Goal: Task Accomplishment & Management: Use online tool/utility

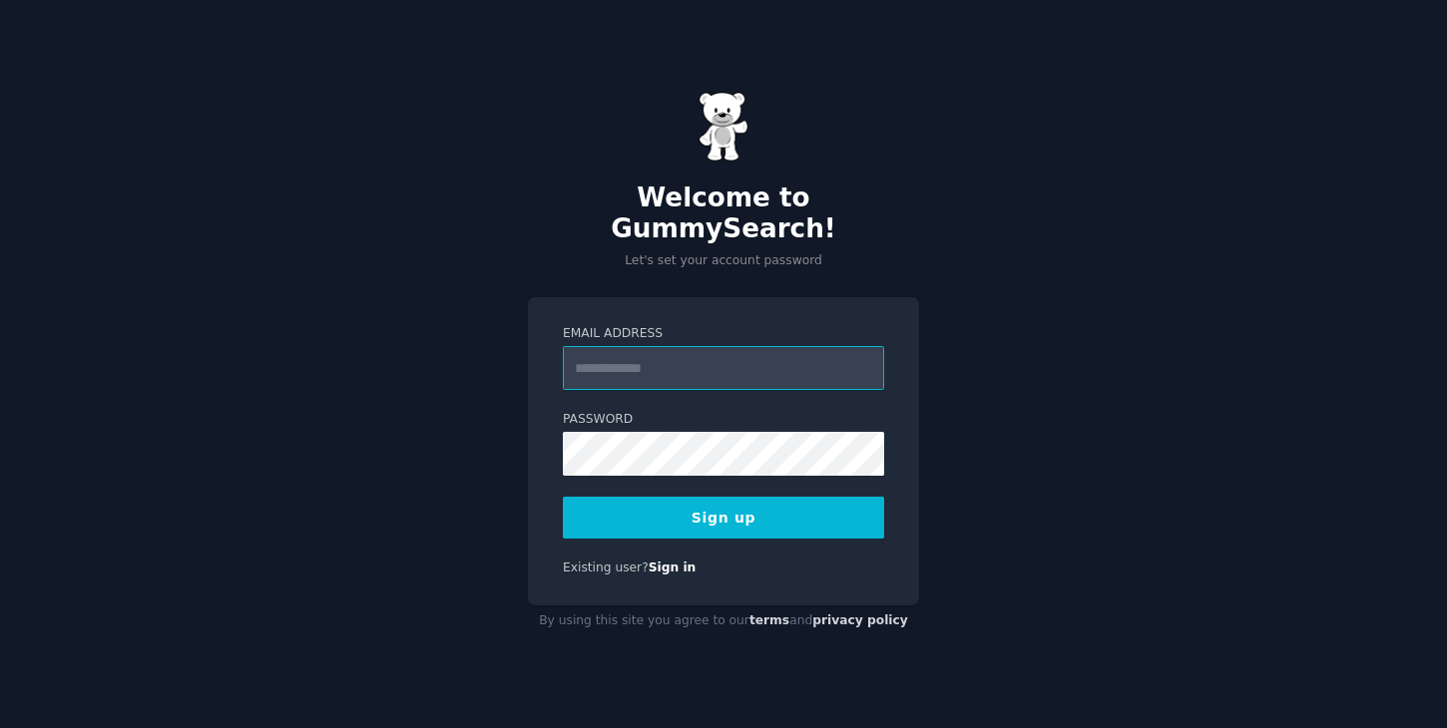
click at [668, 370] on input "Email Address" at bounding box center [723, 368] width 321 height 44
click at [614, 351] on input "Email Address" at bounding box center [723, 368] width 321 height 44
type input "**********"
click at [728, 499] on button "Sign up" at bounding box center [723, 518] width 321 height 42
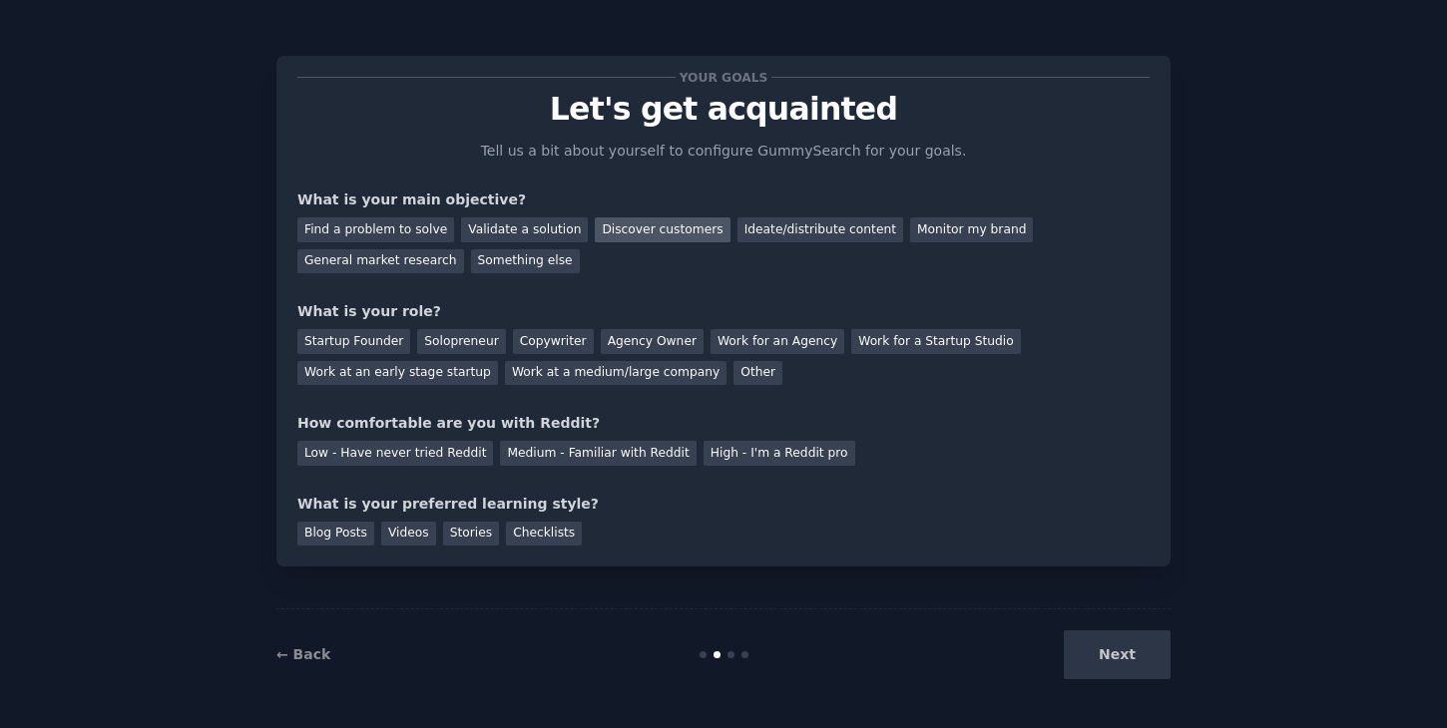
click at [638, 226] on div "Discover customers" at bounding box center [662, 230] width 135 height 25
click at [549, 343] on div "Copywriter" at bounding box center [553, 341] width 81 height 25
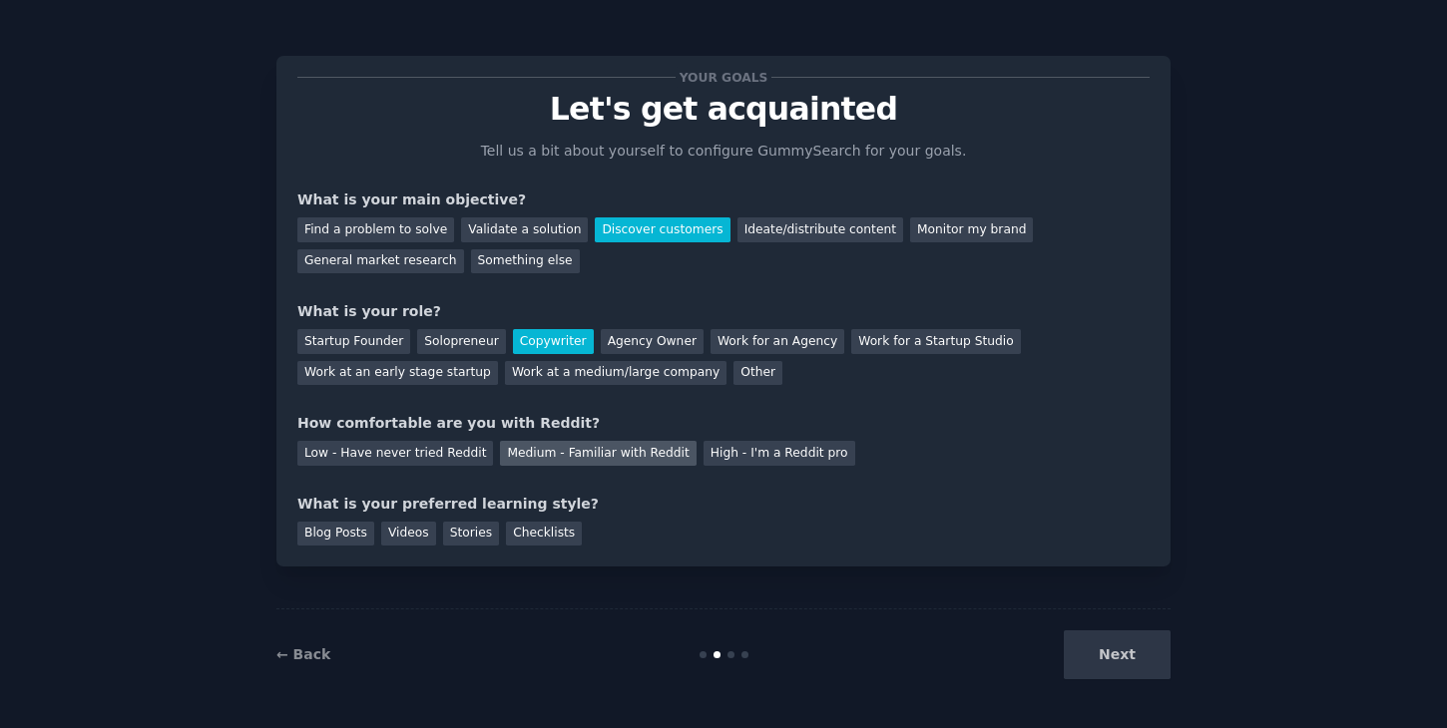
click at [539, 461] on div "Medium - Familiar with Reddit" at bounding box center [598, 453] width 196 height 25
click at [350, 535] on div "Blog Posts" at bounding box center [335, 534] width 77 height 25
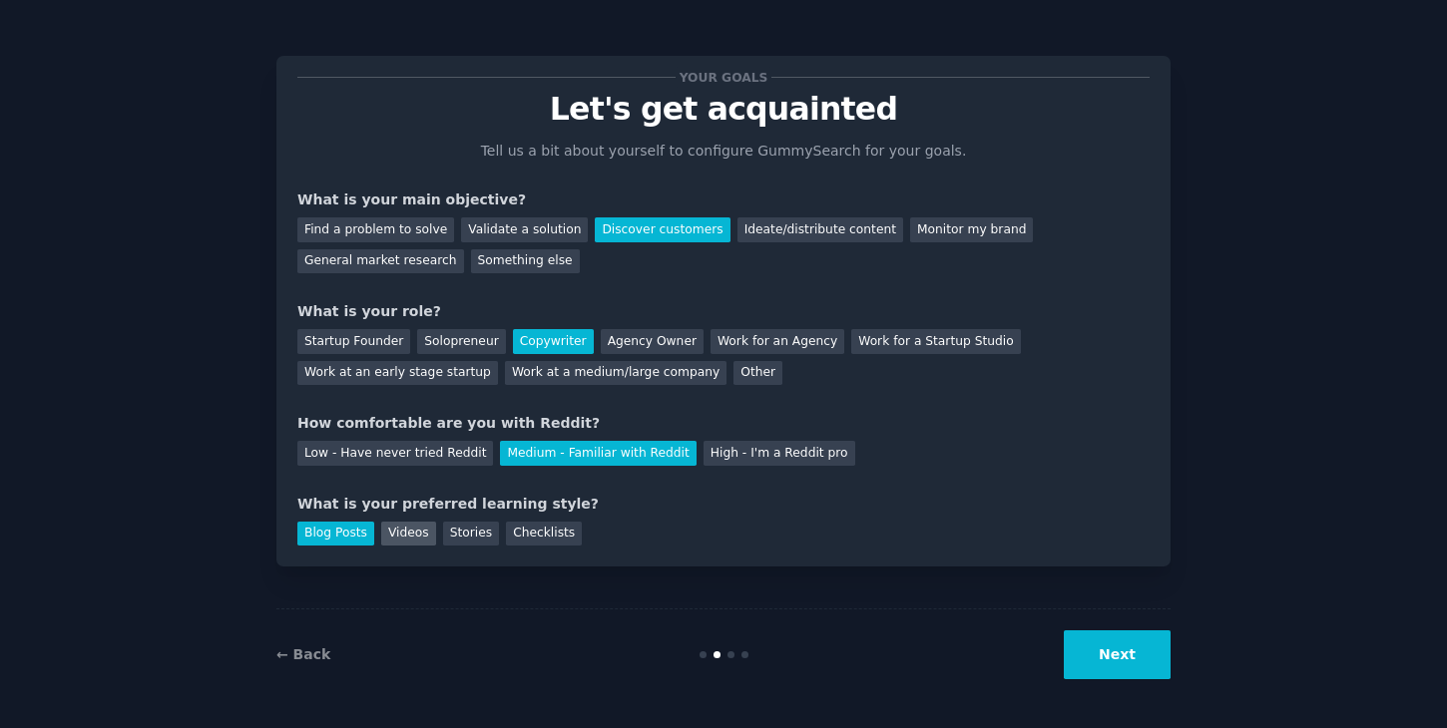
click at [428, 531] on div "Videos" at bounding box center [408, 534] width 55 height 25
click at [525, 533] on div "Checklists" at bounding box center [544, 534] width 76 height 25
click at [1103, 661] on button "Next" at bounding box center [1117, 655] width 107 height 49
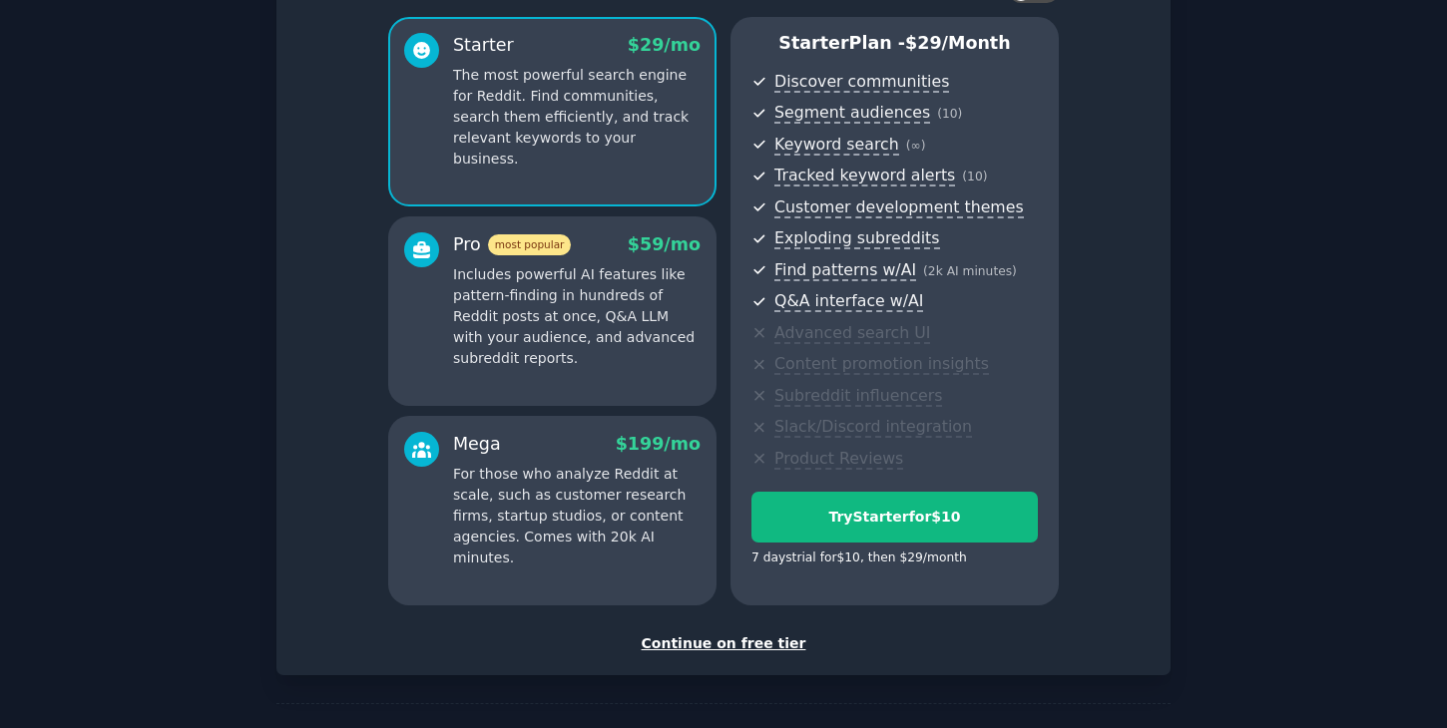
scroll to position [228, 0]
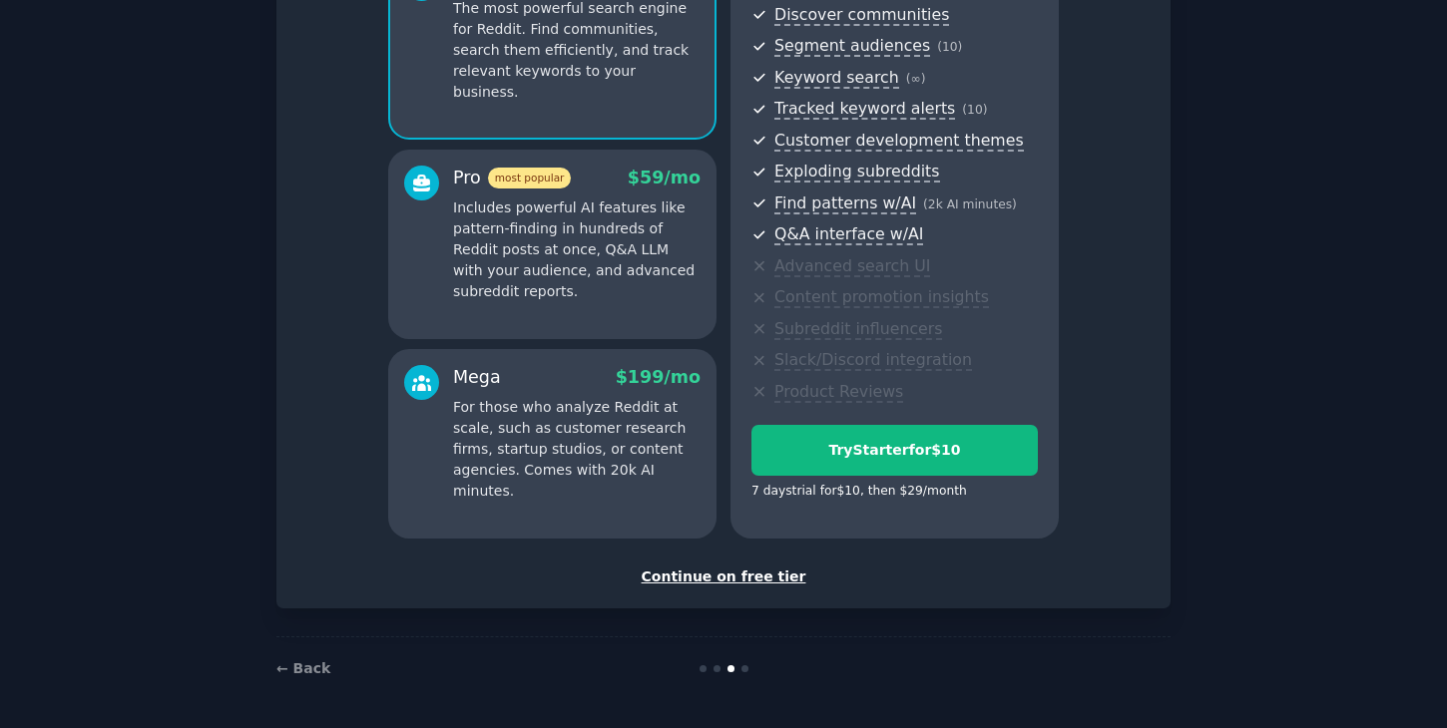
click at [734, 572] on div "Continue on free tier" at bounding box center [723, 577] width 852 height 21
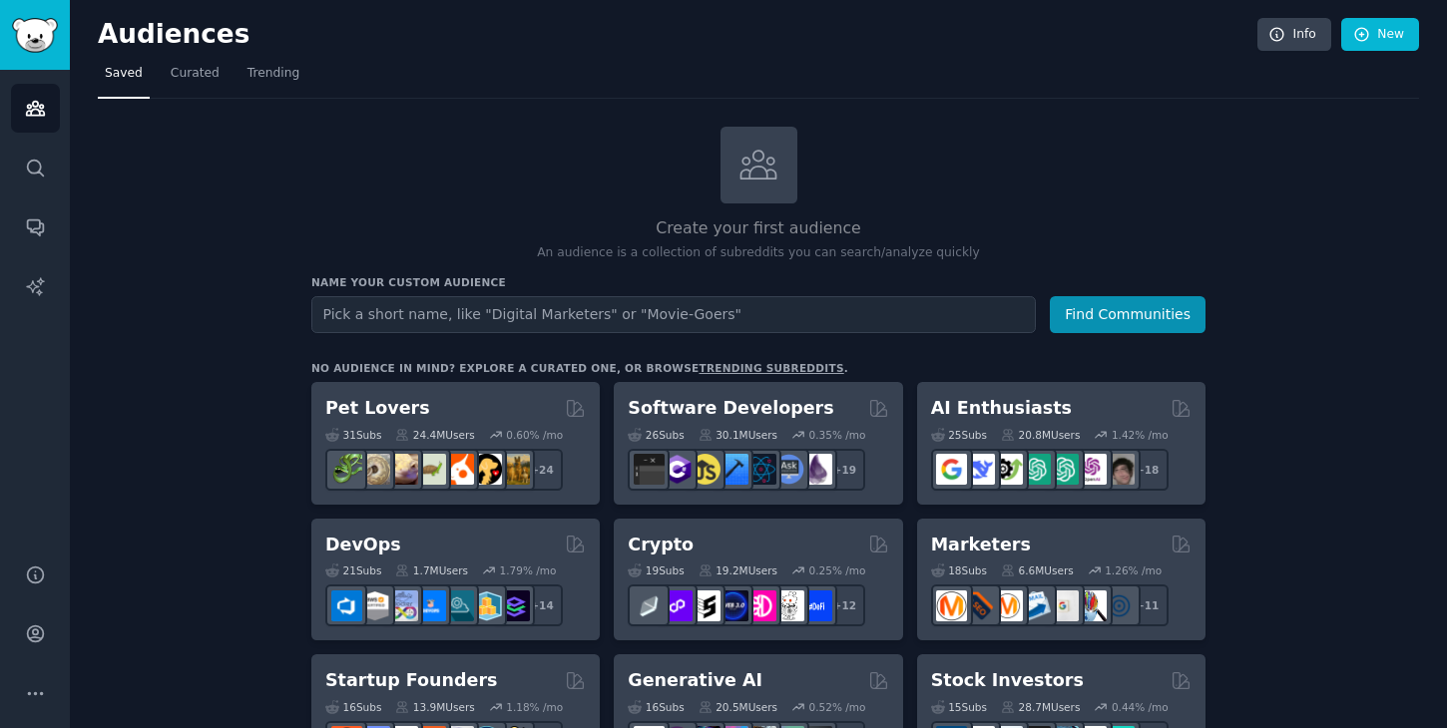
click at [613, 320] on input "text" at bounding box center [673, 314] width 724 height 37
type input "o"
click at [1110, 306] on button "Find Communities" at bounding box center [1128, 314] width 156 height 37
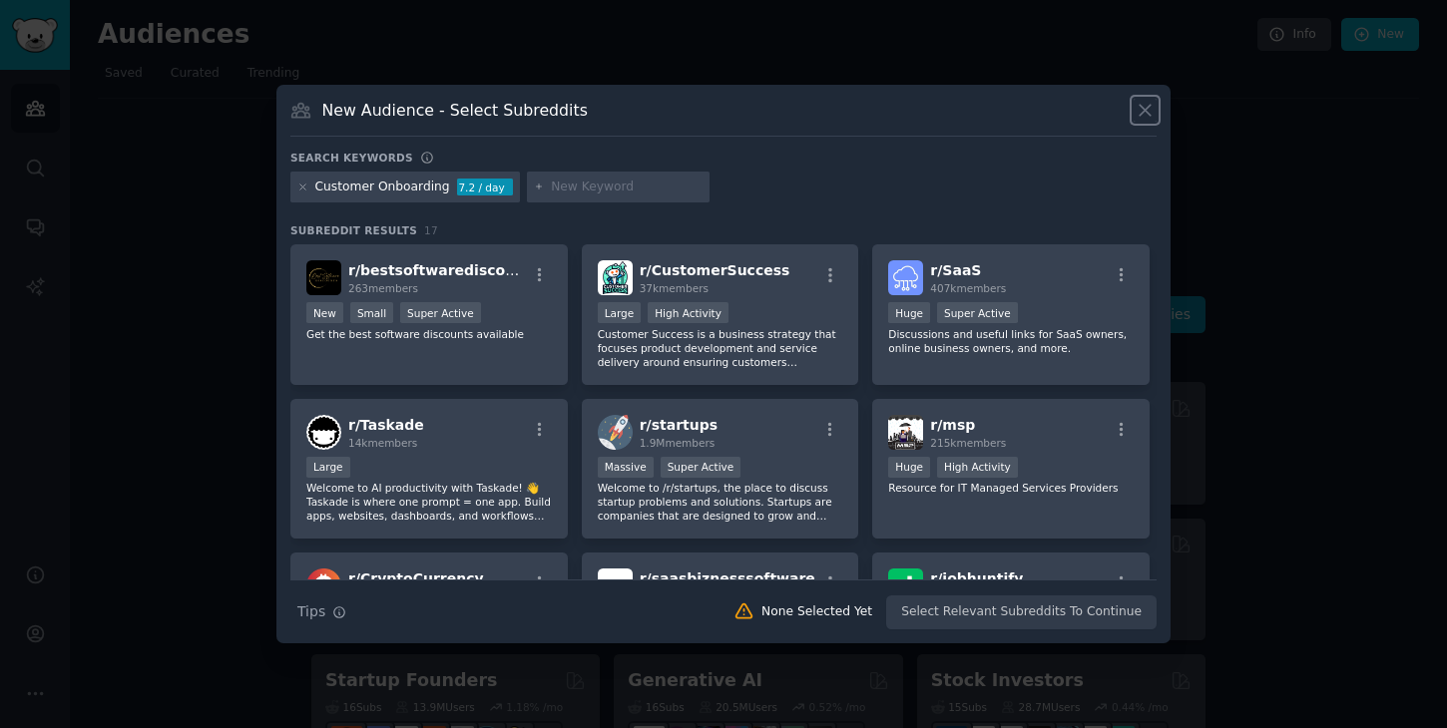
click at [1150, 105] on icon at bounding box center [1144, 110] width 11 height 11
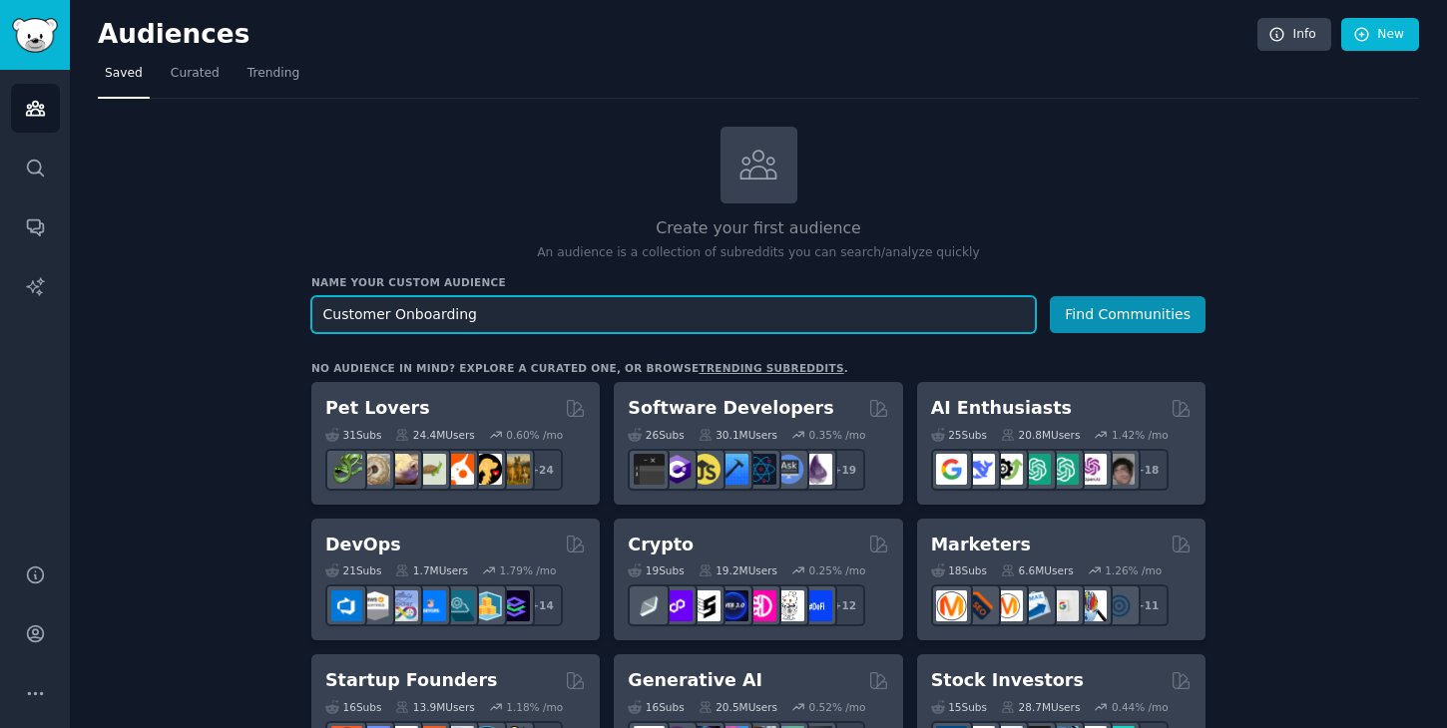
click at [669, 318] on input "Customer Onboarding" at bounding box center [673, 314] width 724 height 37
type input "Customer Onboarding Software"
click at [1050, 296] on button "Find Communities" at bounding box center [1128, 314] width 156 height 37
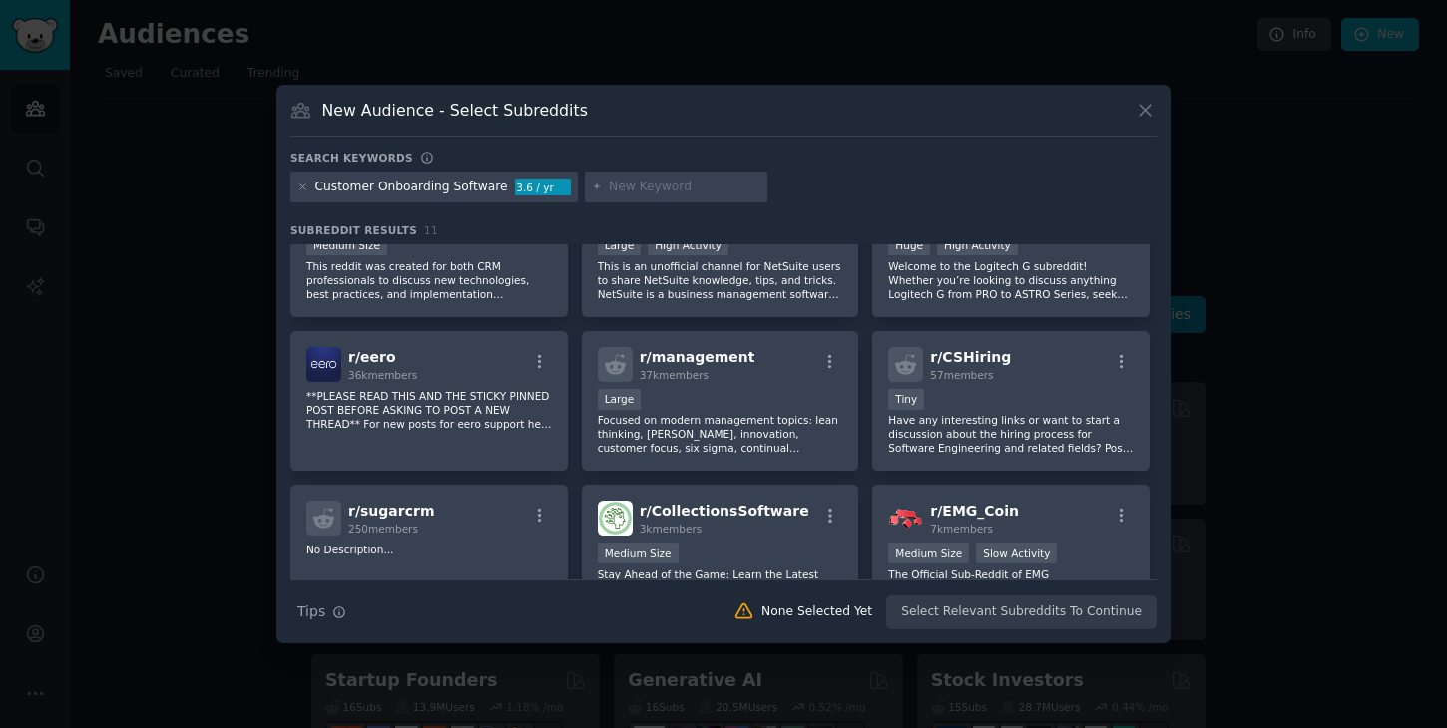
scroll to position [71, 0]
click at [306, 186] on icon at bounding box center [302, 187] width 11 height 11
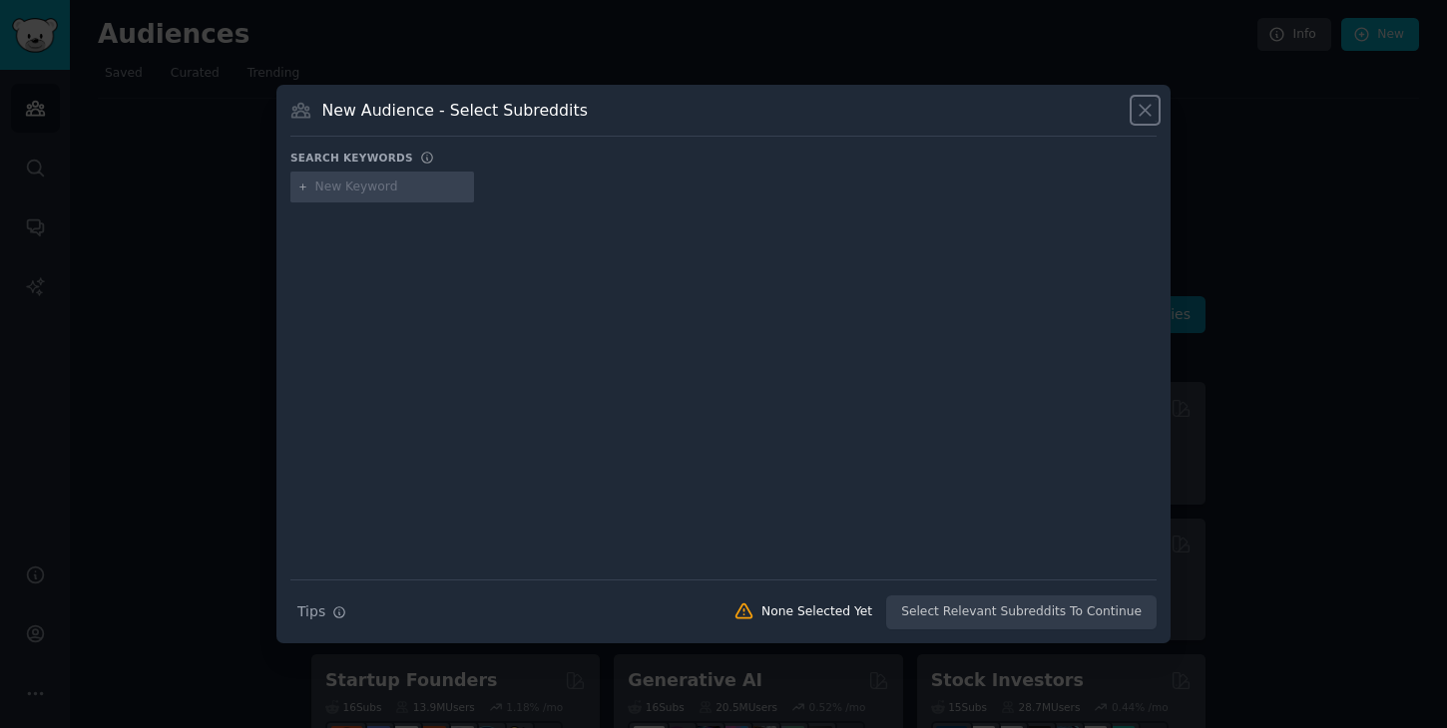
click at [1153, 108] on icon at bounding box center [1145, 110] width 21 height 21
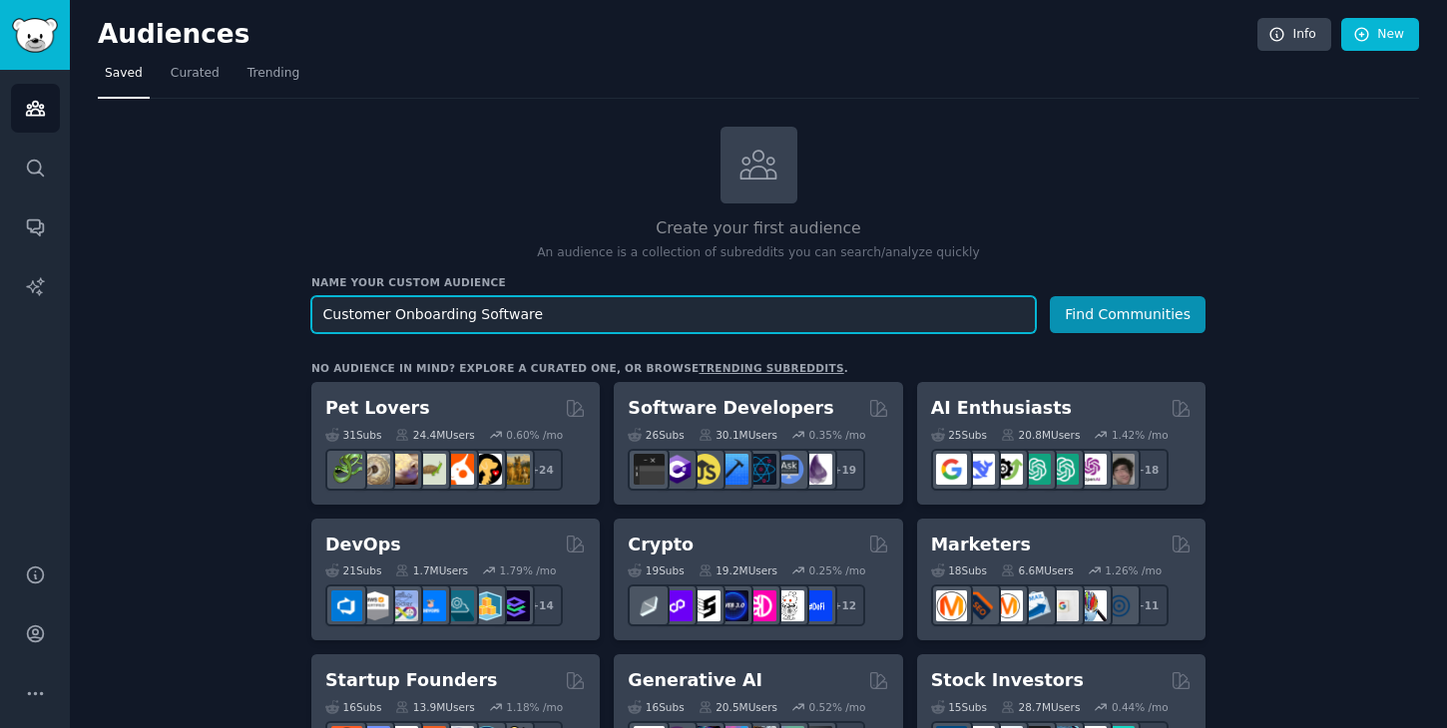
click at [505, 322] on input "Customer Onboarding Software" at bounding box center [673, 314] width 724 height 37
drag, startPoint x: 505, startPoint y: 322, endPoint x: 505, endPoint y: 339, distance: 17.0
click at [505, 330] on input "Customer Onboarding Software" at bounding box center [673, 314] width 724 height 37
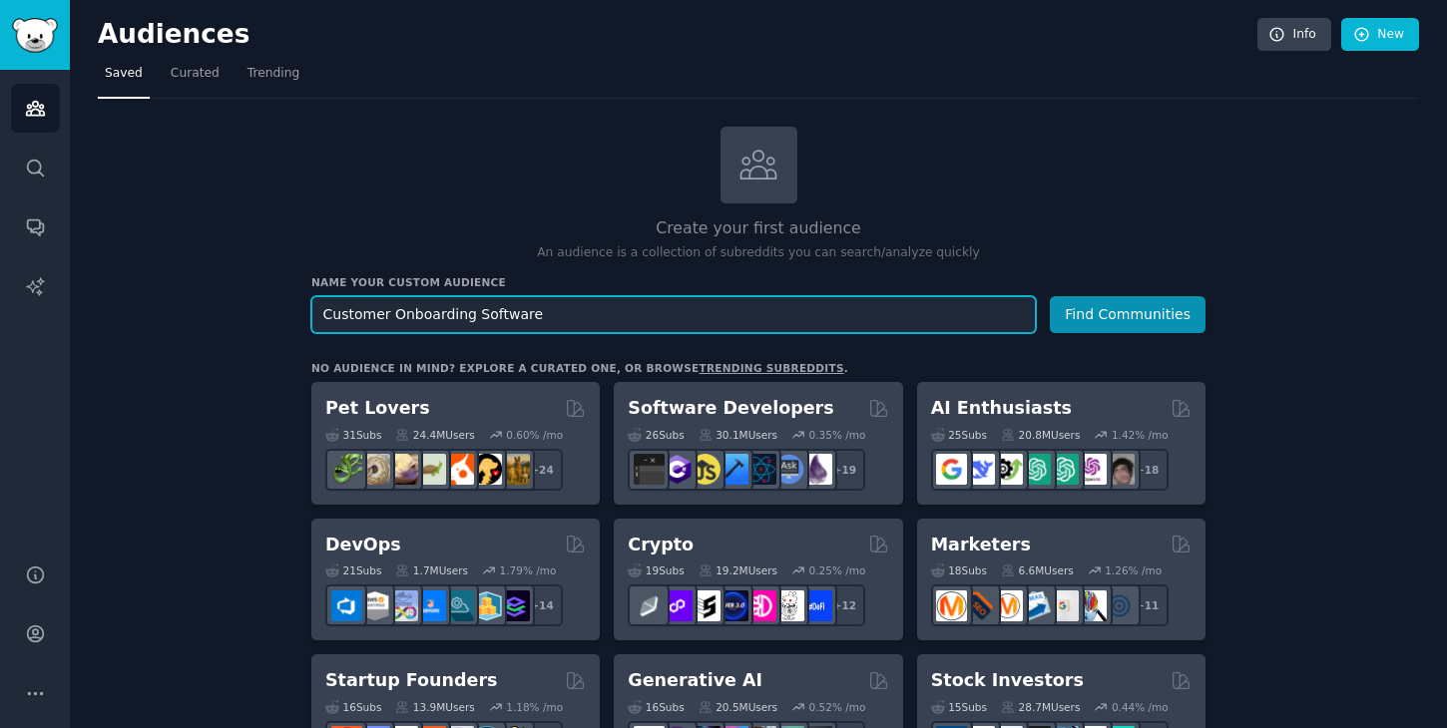
click at [498, 321] on input "Customer Onboarding Software" at bounding box center [673, 314] width 724 height 37
type input "Customer Onboarding"
click at [1050, 296] on button "Find Communities" at bounding box center [1128, 314] width 156 height 37
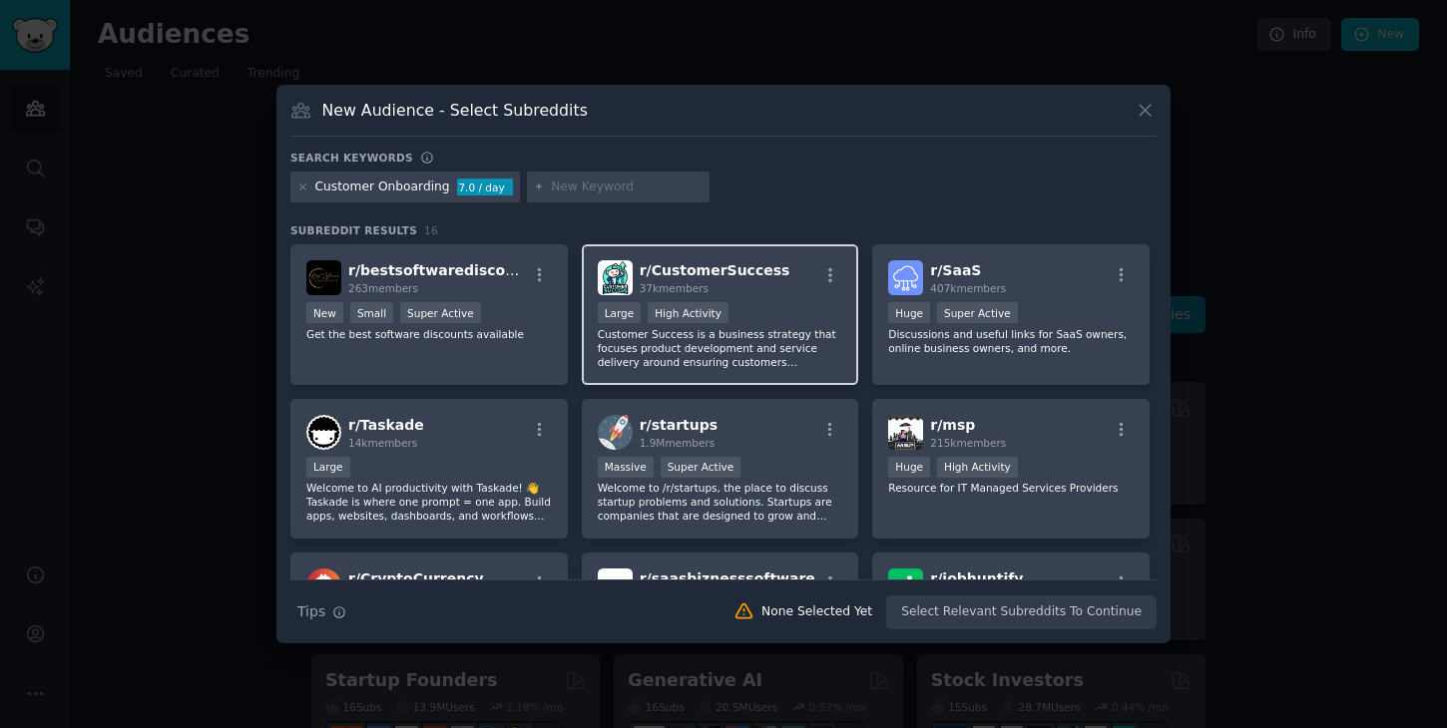
click at [814, 291] on div "r/ CustomerSuccess 37k members" at bounding box center [720, 277] width 245 height 35
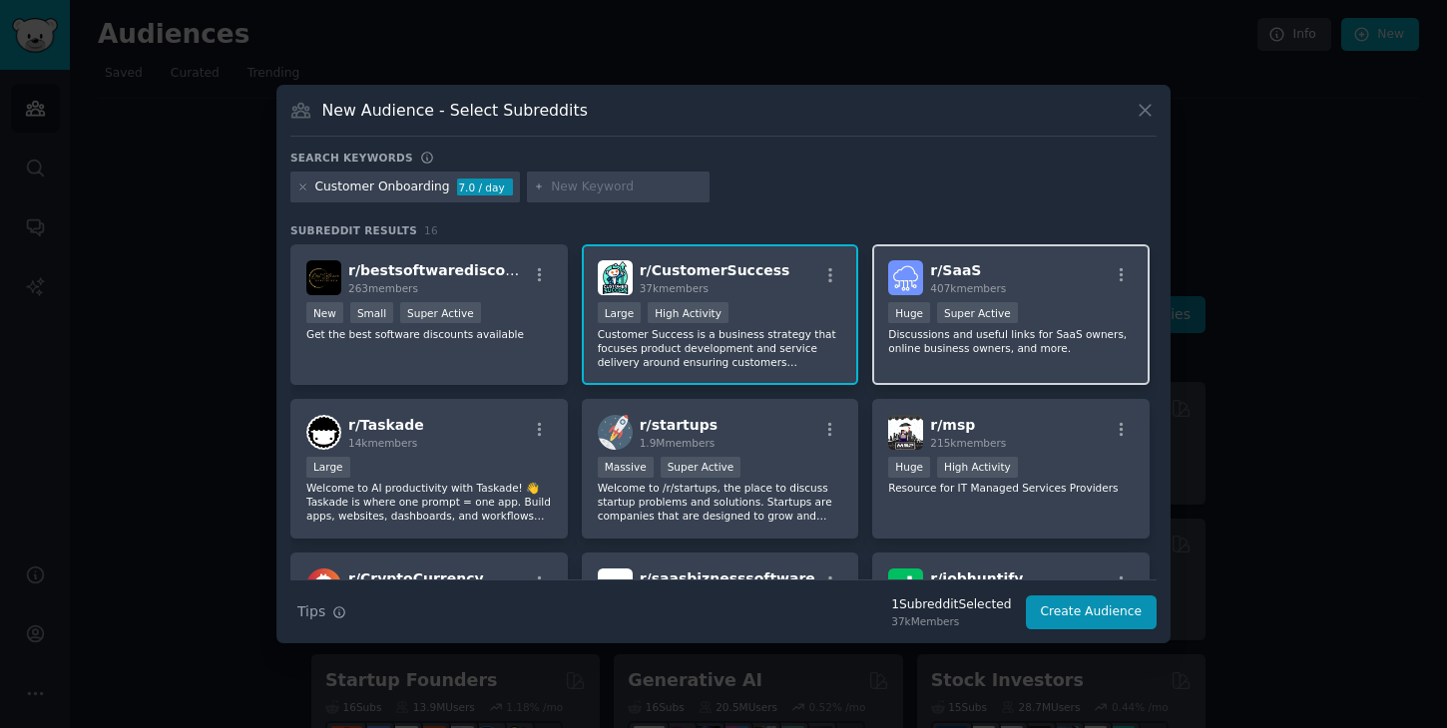
click at [987, 341] on p "Discussions and useful links for SaaS owners, online business owners, and more." at bounding box center [1010, 341] width 245 height 28
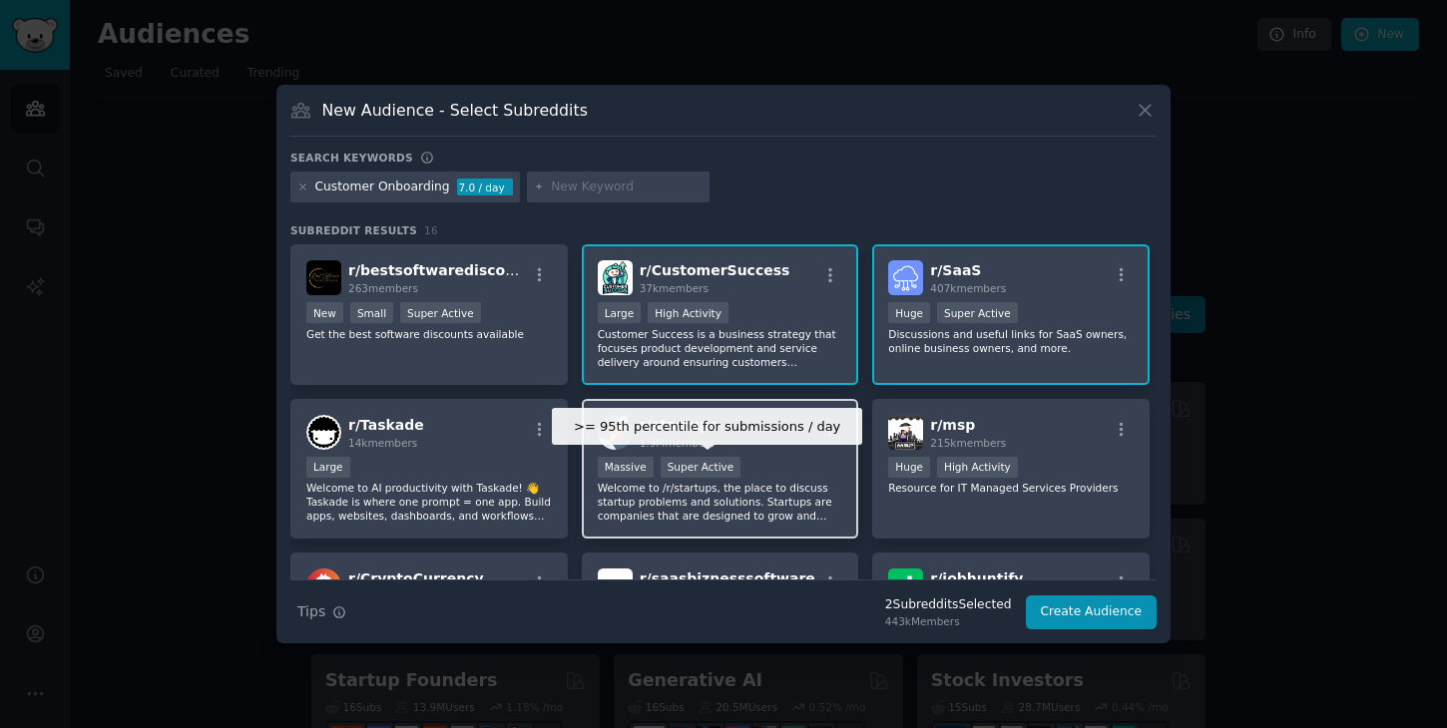
click at [726, 457] on div "Super Active" at bounding box center [701, 467] width 81 height 21
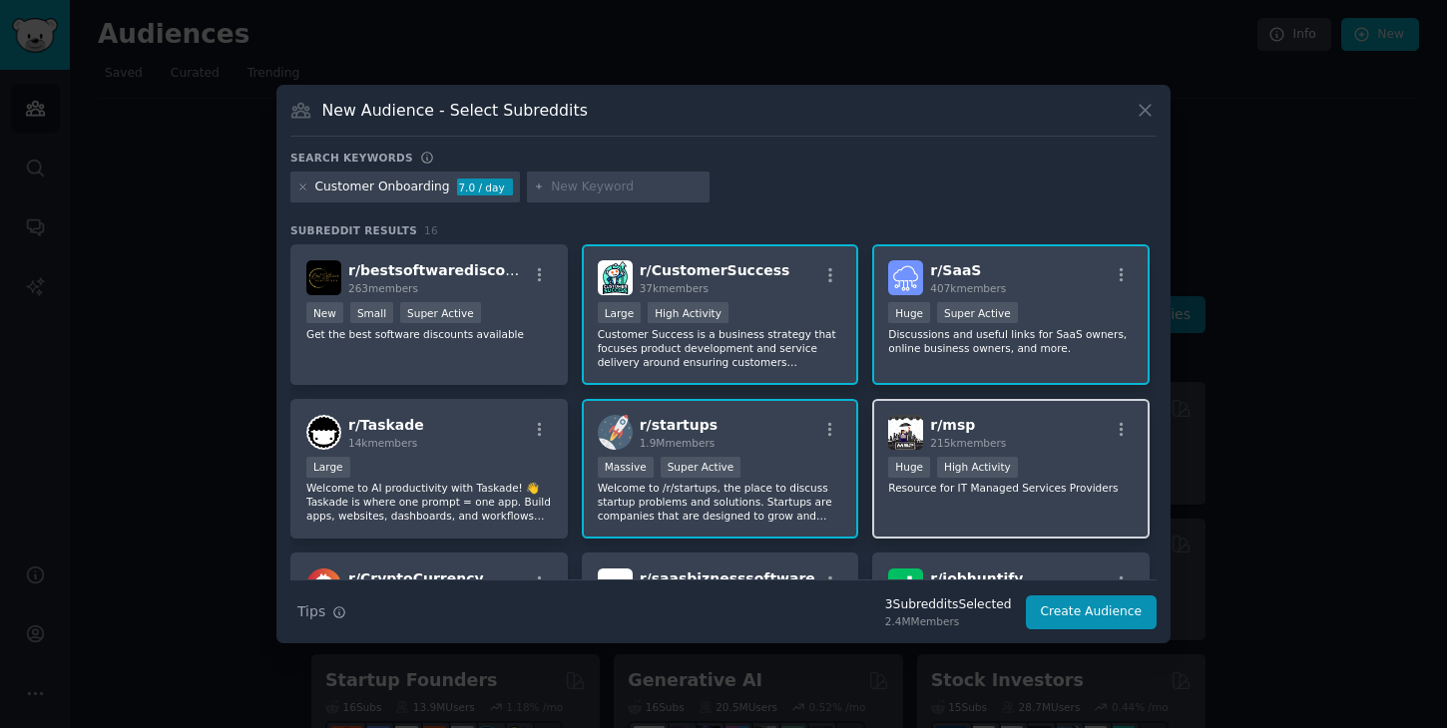
click at [1047, 438] on div "r/ msp 215k members" at bounding box center [1010, 432] width 245 height 35
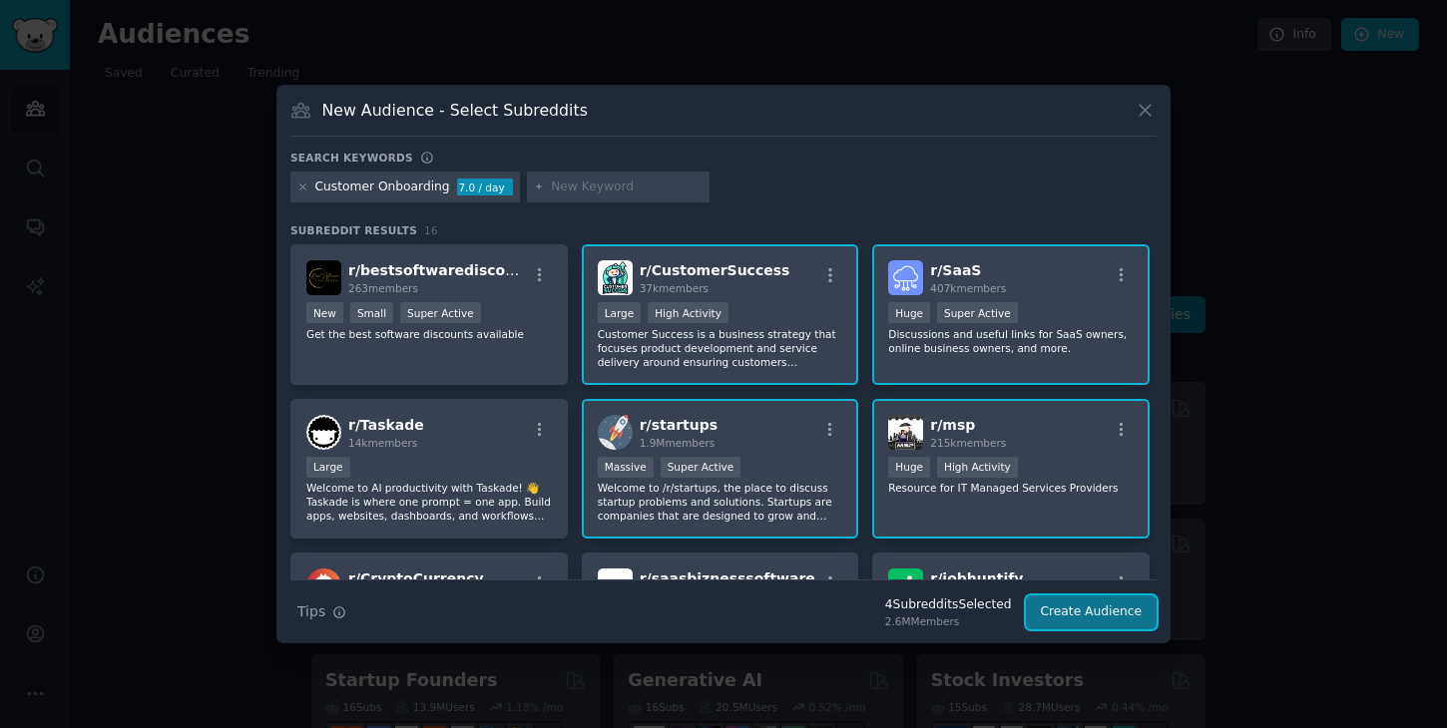
click at [1085, 619] on button "Create Audience" at bounding box center [1092, 613] width 132 height 34
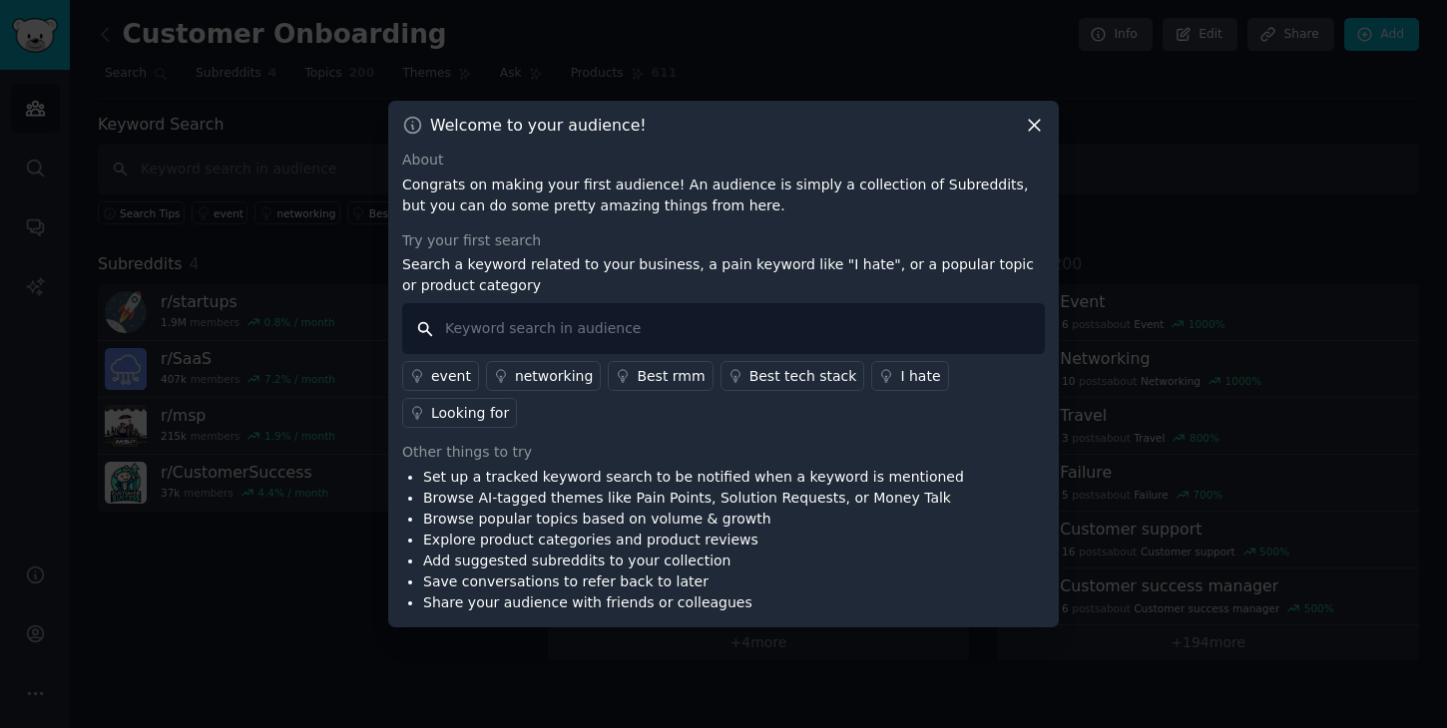
click at [707, 334] on input "text" at bounding box center [723, 328] width 643 height 51
type input "onboarding"
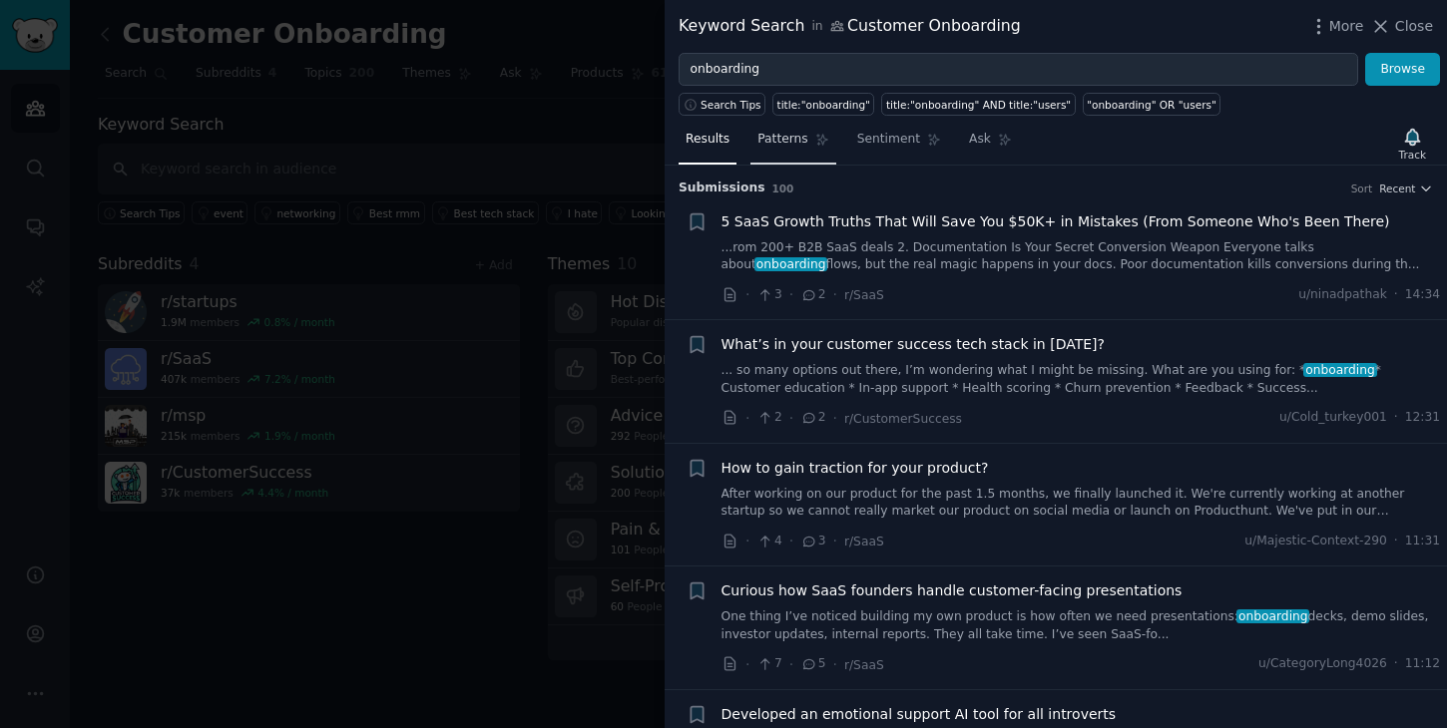
click at [789, 140] on span "Patterns" at bounding box center [782, 140] width 50 height 18
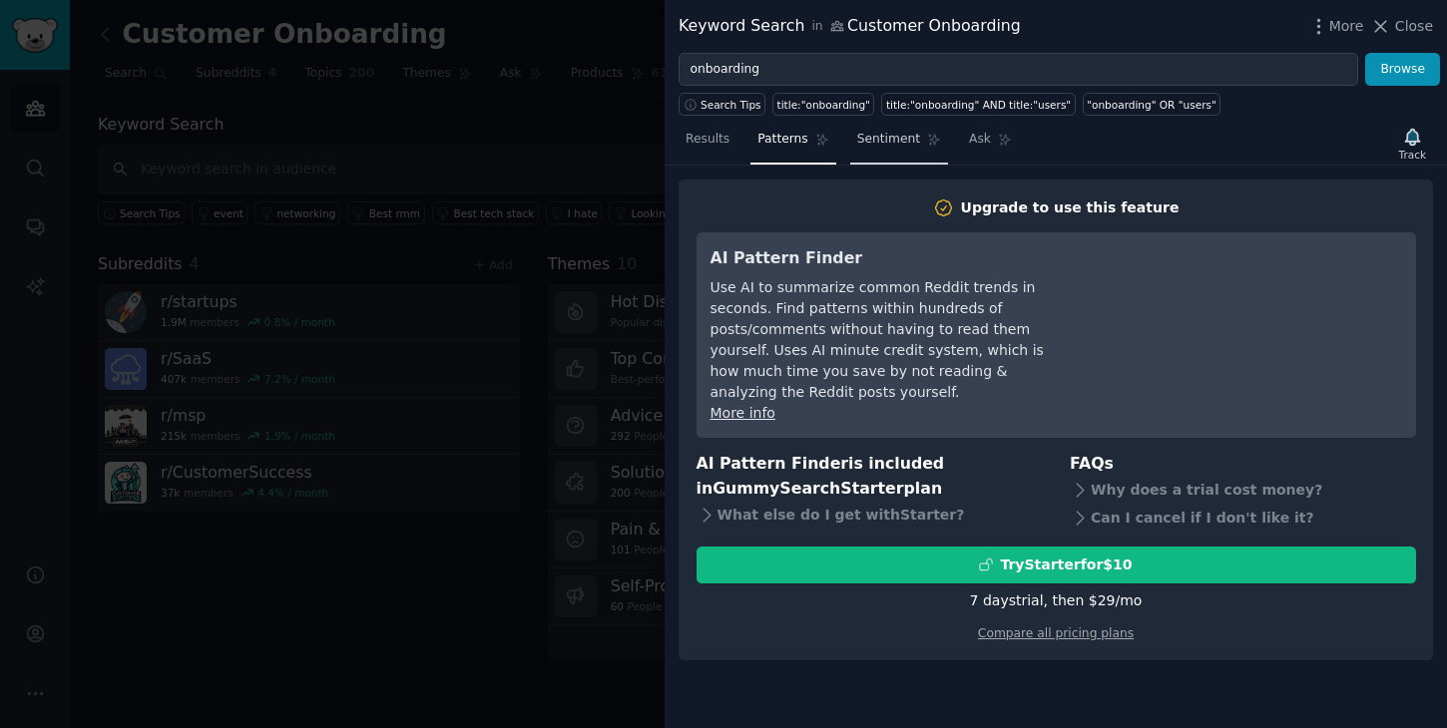
click at [898, 137] on span "Sentiment" at bounding box center [888, 140] width 63 height 18
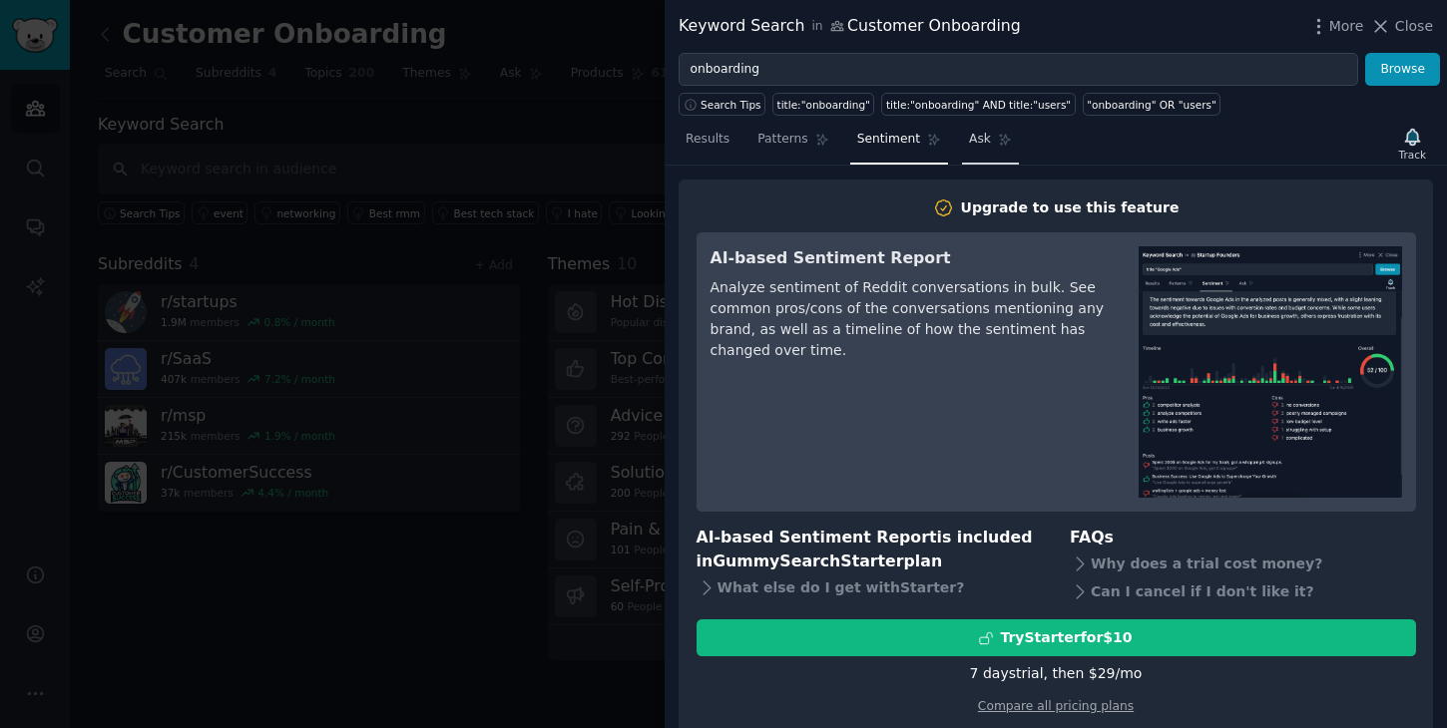
click at [970, 146] on span "Ask" at bounding box center [980, 140] width 22 height 18
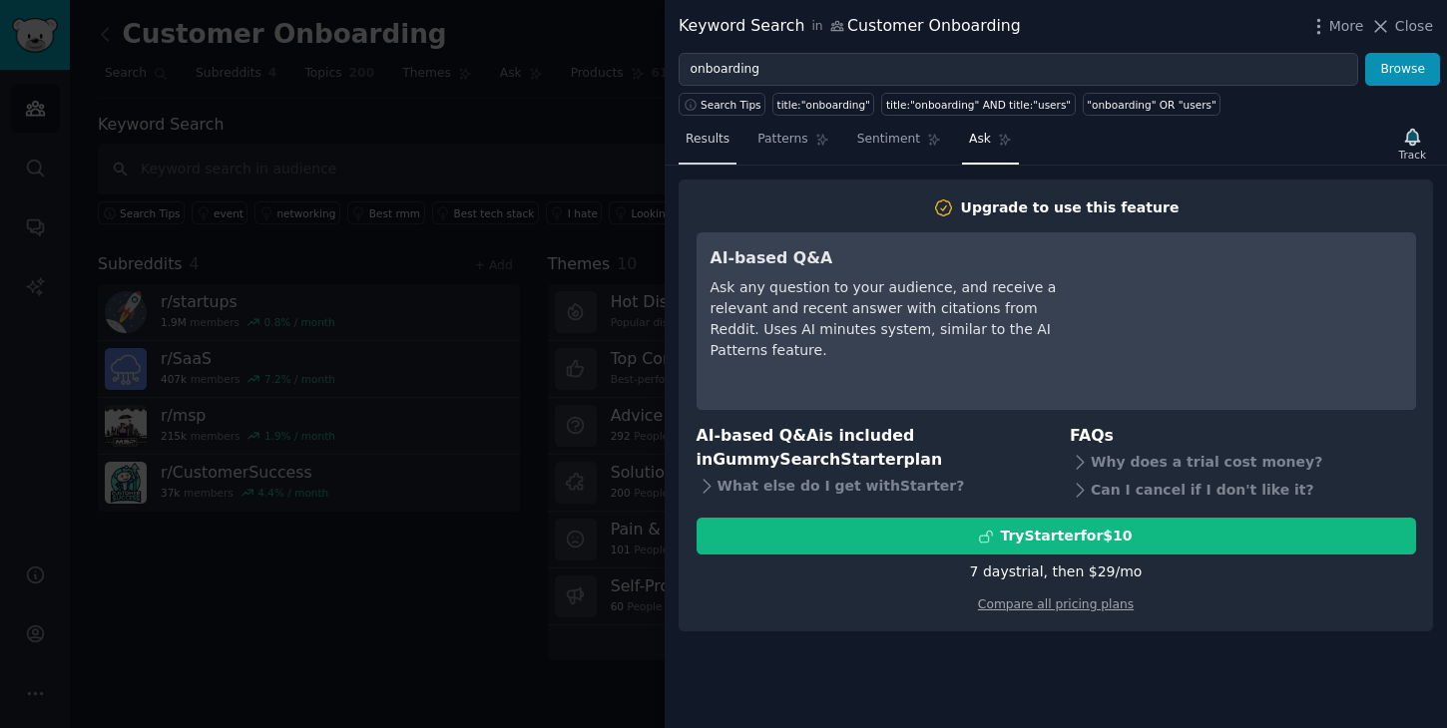
click at [718, 136] on span "Results" at bounding box center [707, 140] width 44 height 18
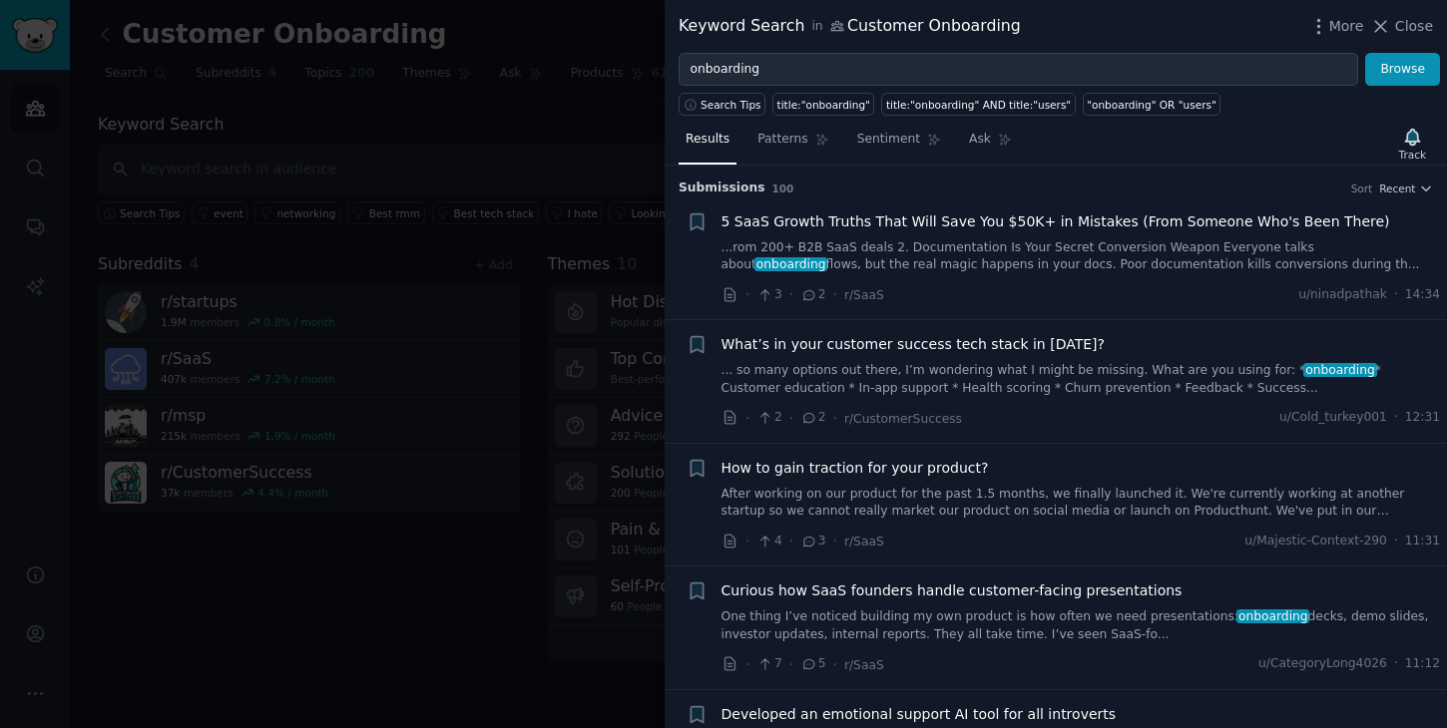
click at [887, 223] on span "5 SaaS Growth Truths That Will Save You $50K+ in Mistakes (From Someone Who's B…" at bounding box center [1055, 222] width 669 height 21
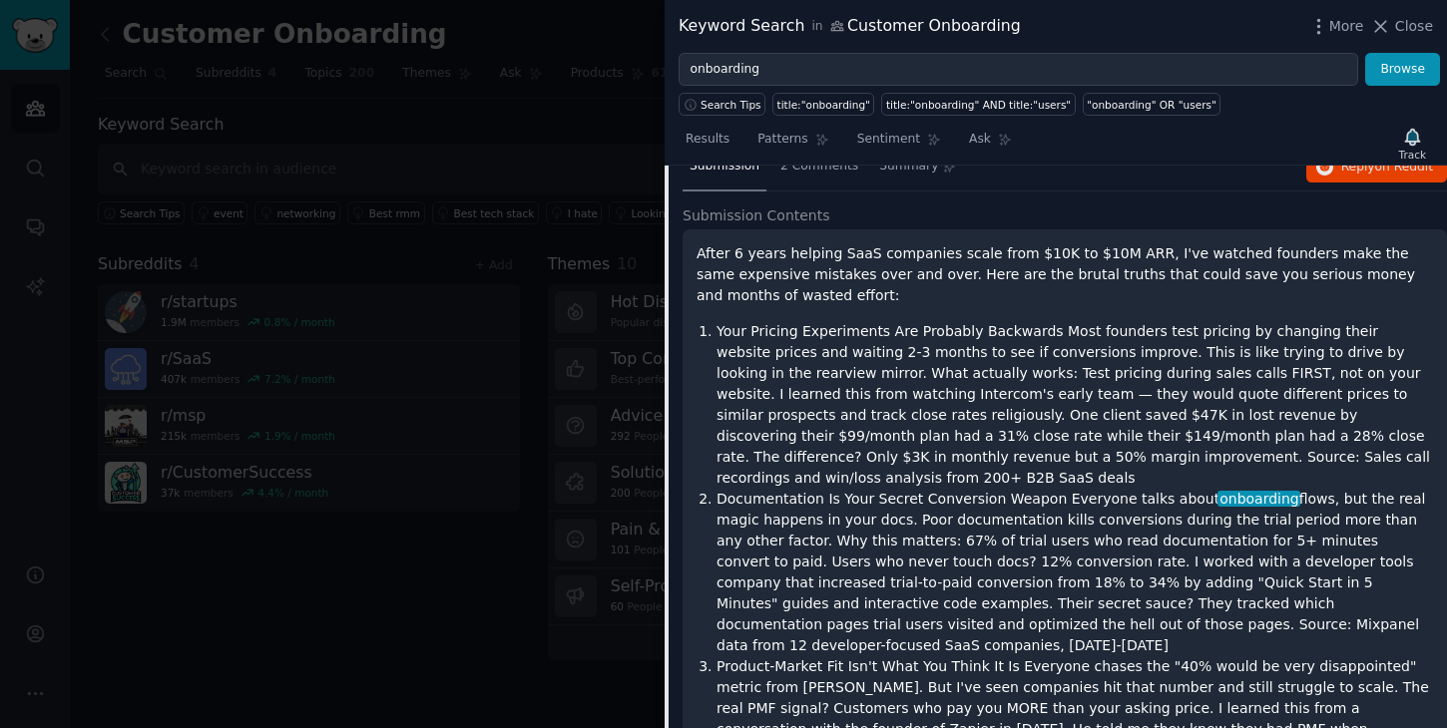
scroll to position [179, 0]
